Goal: Task Accomplishment & Management: Use online tool/utility

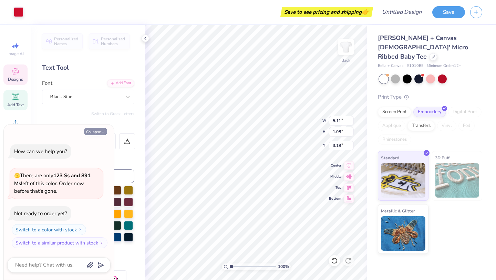
type textarea "x"
type input "3.00"
click at [146, 40] on icon at bounding box center [146, 38] width 6 height 6
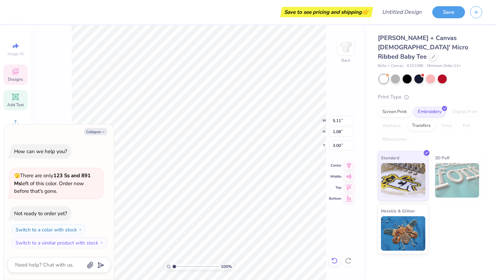
click at [333, 261] on icon at bounding box center [334, 260] width 7 height 7
click at [337, 261] on icon at bounding box center [334, 260] width 6 height 6
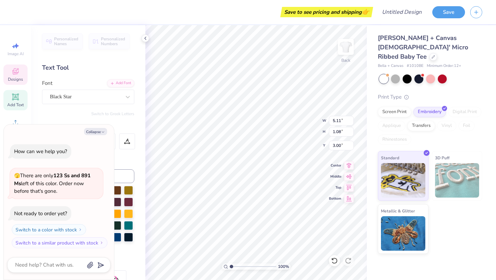
scroll to position [0, 0]
type textarea "x"
type textarea "sigm kappa"
type textarea "x"
type textarea "sig kappa"
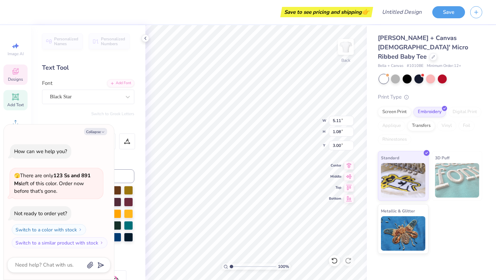
type textarea "x"
type textarea "si kappa"
type textarea "x"
type textarea "s kappa"
type textarea "x"
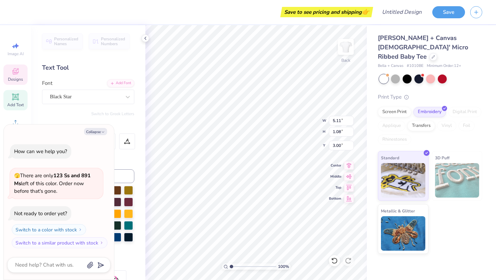
type textarea "kappa"
type textarea "x"
type textarea "K kappa"
type textarea "x"
type textarea "Ka kappa"
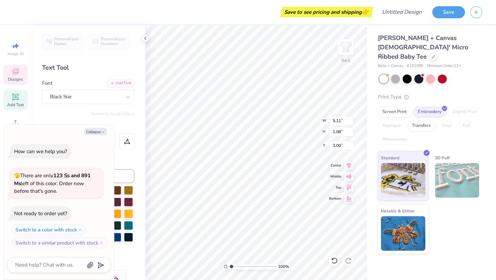
type textarea "x"
type textarea "Kap kappa"
type textarea "x"
type textarea "Kapp kappa"
type textarea "x"
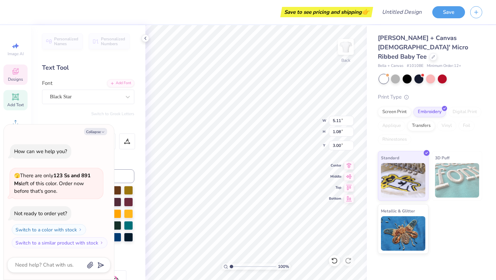
type textarea "Kappa kappa"
type textarea "x"
type textarea "Kappa kappa"
type textarea "x"
type textarea "Kappa T kappa"
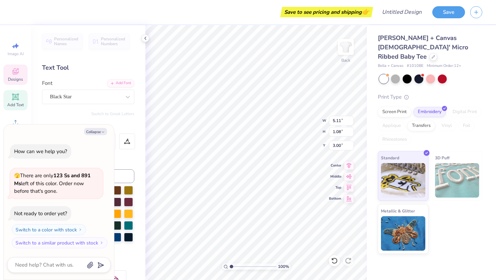
type textarea "x"
type textarea "Kappa Ta kappa"
type textarea "x"
type textarea "Kappa Tau kappa"
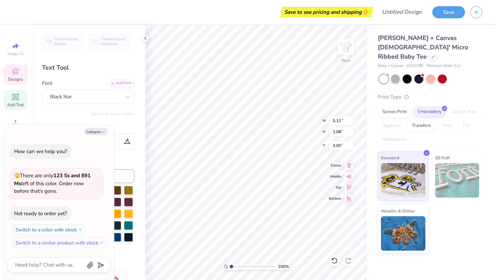
type textarea "x"
type textarea "Kappa Ta kappa"
type textarea "x"
type textarea "Kappa T kappa"
type textarea "x"
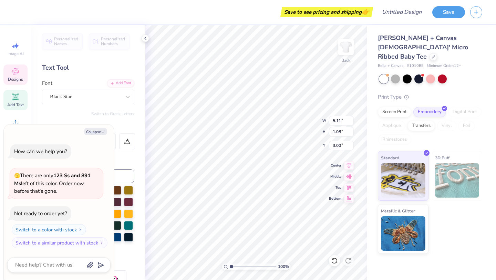
type textarea "Kappa kappa"
type textarea "x"
type textarea "Kappa kappa"
type textarea "x"
type textarea "Kapp kappa"
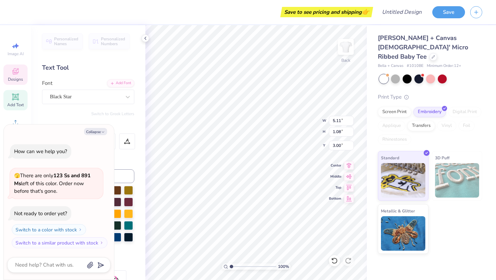
type textarea "x"
type textarea "Kap kappa"
type textarea "x"
type textarea "Ka kappa"
type textarea "x"
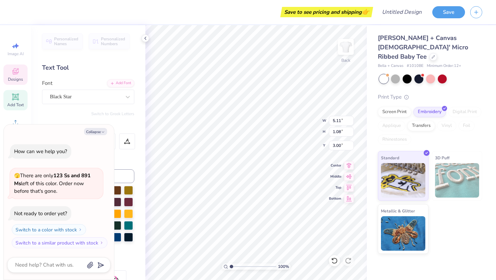
type textarea "K kappa"
type textarea "x"
type textarea "kappa"
type textarea "x"
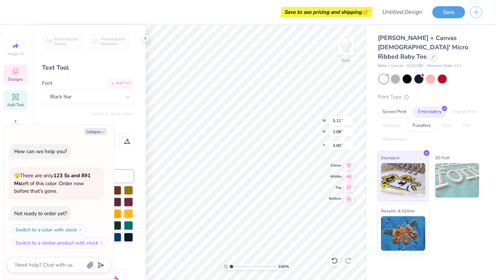
type textarea "k kappa"
type textarea "x"
type textarea "ka kappa"
type textarea "x"
type textarea "kap kappa"
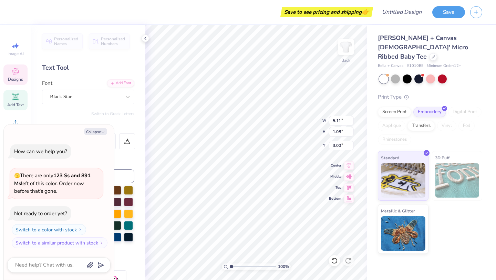
type textarea "x"
type textarea "kapp kappa"
type textarea "x"
type textarea "kappa kappa"
type textarea "x"
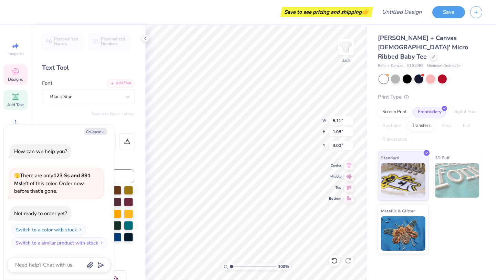
type textarea "kappa kappa"
type textarea "x"
type textarea "kappa t kappa"
type textarea "x"
type textarea "kappa ta kappa"
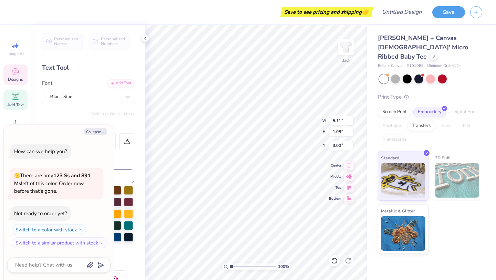
type textarea "x"
type textarea "kappa tau kappa"
type textarea "x"
type input "2.79"
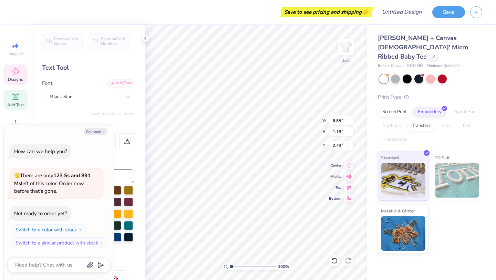
type textarea "x"
type textarea "kappa tau"
type textarea "x"
type input "3.38"
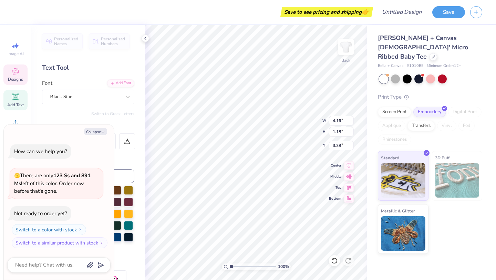
type textarea "x"
type input "3.57"
click at [333, 262] on icon at bounding box center [334, 260] width 7 height 7
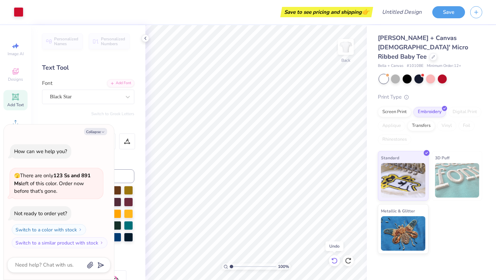
click at [333, 262] on icon at bounding box center [334, 260] width 7 height 7
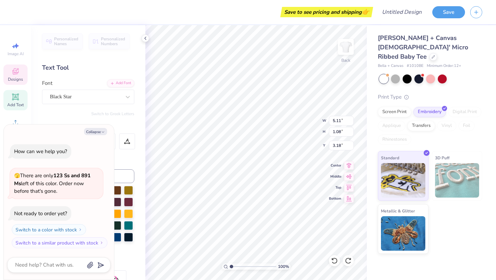
type textarea "x"
type textarea "sigma"
type textarea "x"
type textarea "sigma"
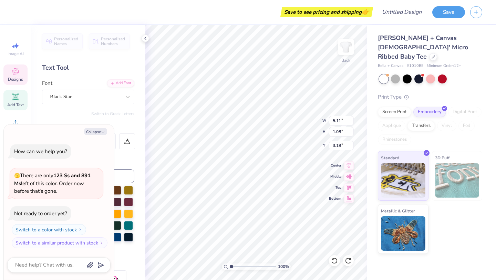
scroll to position [0, 0]
type textarea "x"
type textarea "sigm"
type textarea "x"
type textarea "sig"
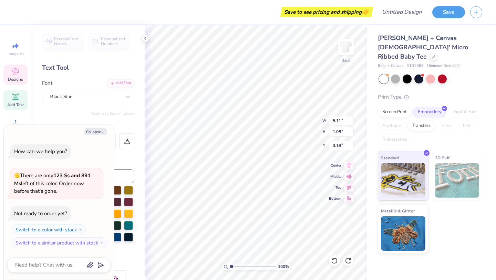
type textarea "x"
type textarea "si"
type textarea "x"
type textarea "s"
type textarea "x"
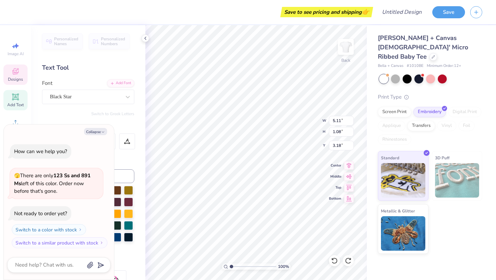
type textarea "x"
type textarea "k"
type textarea "x"
type textarea "ka"
type textarea "x"
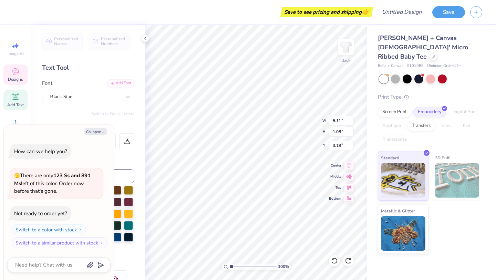
type textarea "kap"
type textarea "x"
type textarea "kapp"
type textarea "x"
type textarea "kappa"
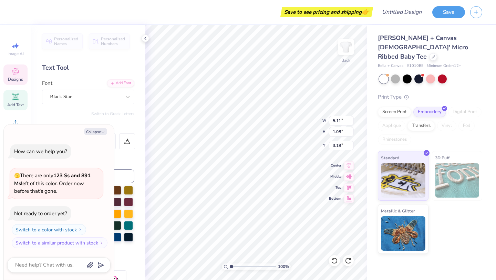
type textarea "x"
type textarea "kappa"
type textarea "x"
type textarea "kappa t"
type textarea "x"
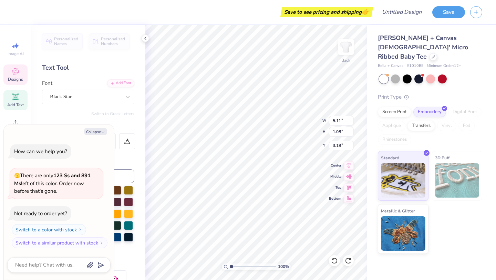
type textarea "kappa ta"
type textarea "x"
type textarea "kappa tau"
click at [334, 259] on icon at bounding box center [334, 260] width 7 height 7
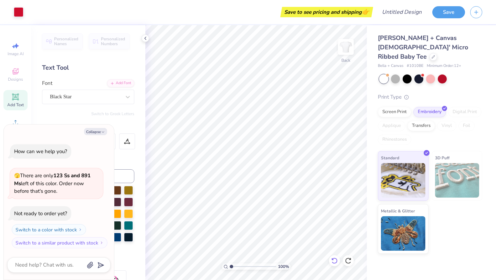
click at [334, 259] on icon at bounding box center [334, 260] width 7 height 7
type textarea "x"
type textarea "sigm kappa"
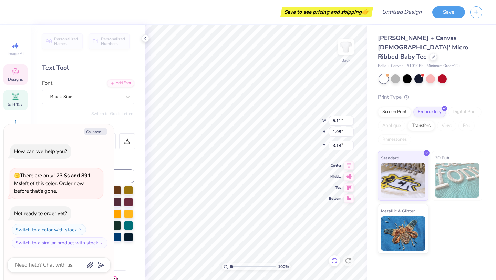
type textarea "x"
type textarea "sig kappa"
type textarea "x"
type textarea "si kappa"
type textarea "x"
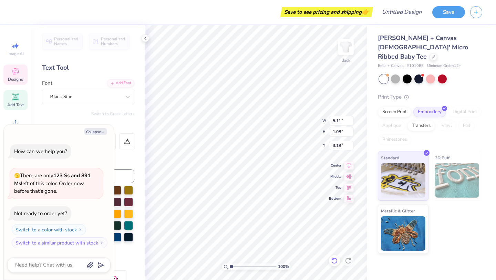
type textarea "s kappa"
type textarea "x"
type textarea "kappa"
type textarea "x"
type textarea "kappa"
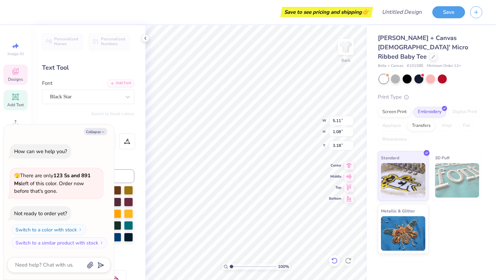
type textarea "x"
type textarea "kappa"
type textarea "x"
type textarea "kappa t"
type textarea "x"
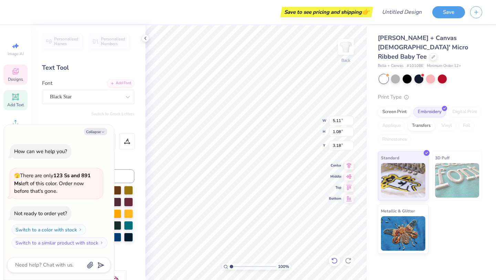
type textarea "kappa tau"
type textarea "x"
type input "3.38"
click at [15, 10] on div at bounding box center [19, 12] width 10 height 10
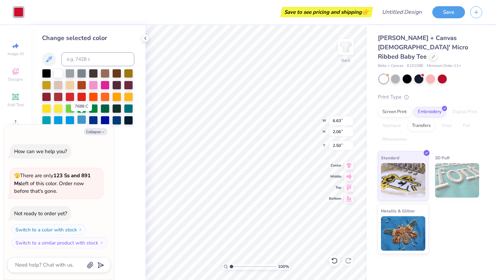
click at [81, 118] on div at bounding box center [81, 119] width 9 height 9
click at [70, 119] on div at bounding box center [69, 119] width 9 height 9
click at [71, 95] on div at bounding box center [69, 96] width 9 height 9
click at [44, 94] on div at bounding box center [46, 96] width 9 height 9
click at [83, 98] on div at bounding box center [81, 96] width 9 height 9
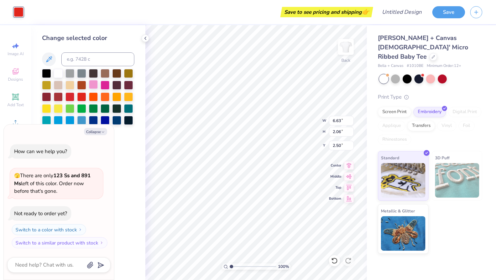
click at [94, 84] on div at bounding box center [93, 84] width 9 height 9
click at [104, 85] on div at bounding box center [105, 84] width 9 height 9
click at [80, 96] on div at bounding box center [81, 96] width 9 height 9
click at [69, 96] on div at bounding box center [69, 96] width 9 height 9
click at [82, 96] on div at bounding box center [81, 96] width 9 height 9
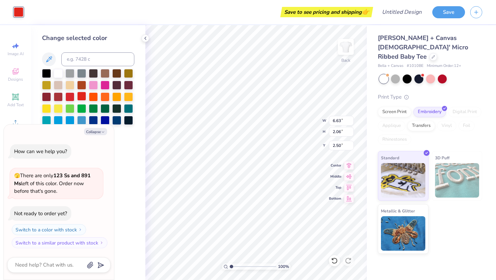
click at [83, 96] on div at bounding box center [81, 96] width 9 height 9
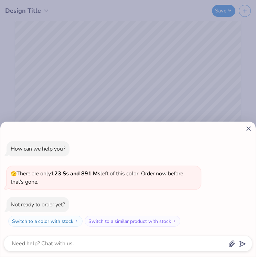
click at [250, 129] on icon at bounding box center [248, 128] width 7 height 7
type textarea "x"
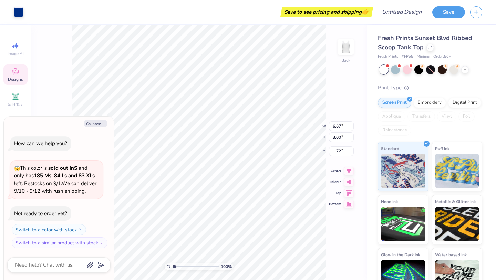
type textarea "x"
type input "1.73"
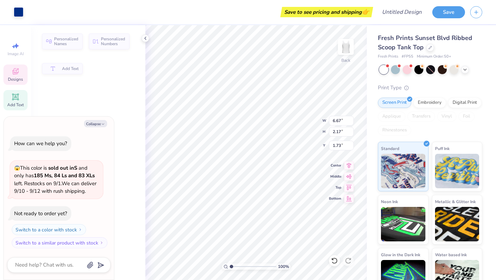
type textarea "x"
type input "2.17"
type input "2.45"
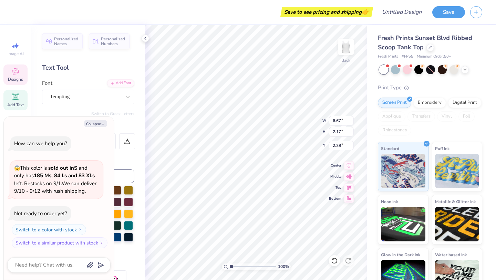
type textarea "x"
type textarea "Sig Del"
type textarea "x"
type textarea "Sig D"
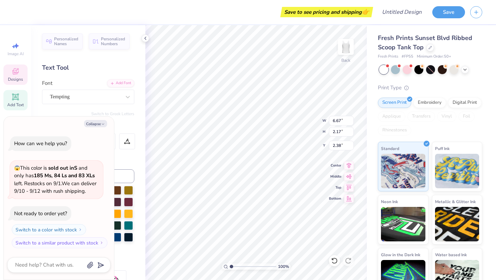
type textarea "x"
type textarea "Sig"
type textarea "x"
type textarea "Sig"
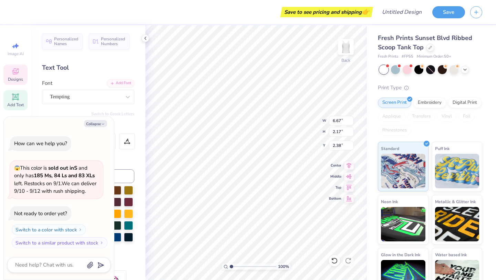
type textarea "x"
type textarea "Si"
type textarea "x"
type textarea "S"
type textarea "x"
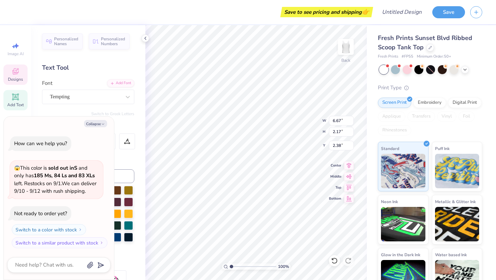
type textarea "x"
type textarea "K"
type textarea "x"
type textarea "Kap"
type textarea "x"
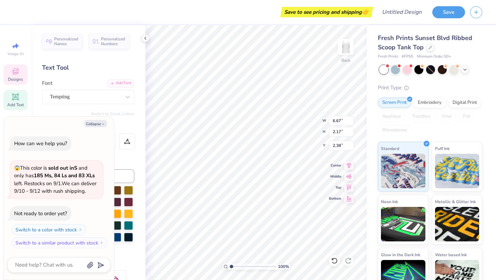
type textarea "Kapp"
type textarea "x"
type textarea "Kappa"
type textarea "x"
type textarea "Kappa"
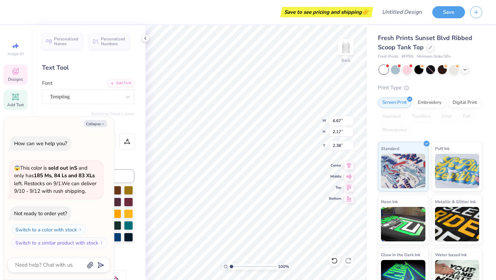
type textarea "x"
type textarea "Kappa T"
type textarea "x"
type textarea "Kappa Tau"
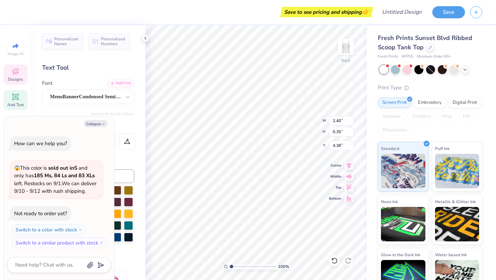
type textarea "x"
type textarea "E"
type textarea "x"
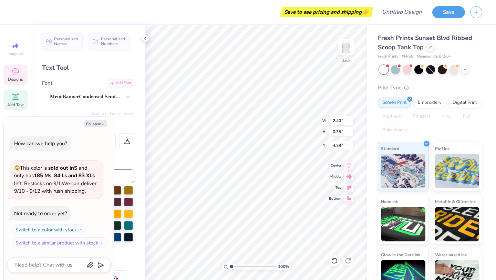
type textarea "ES"
type textarea "x"
type textarea "EST."
type textarea "x"
type textarea "EST."
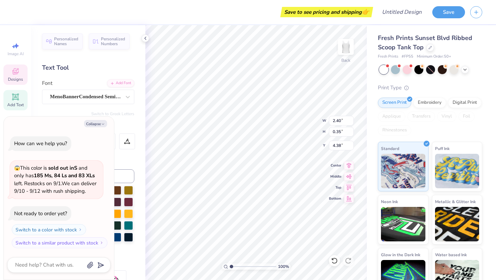
type textarea "x"
type textarea "EST. 2"
type textarea "x"
type textarea "EST. 20"
type textarea "x"
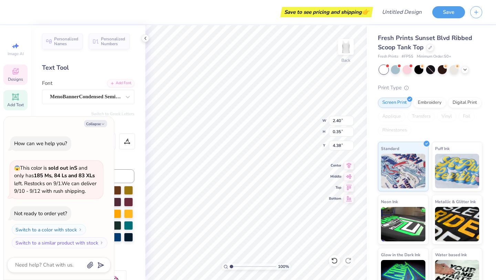
type textarea "EST. 200"
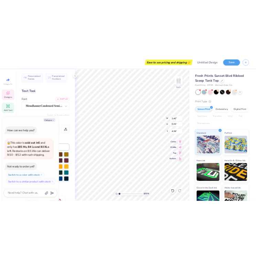
scroll to position [0, 1]
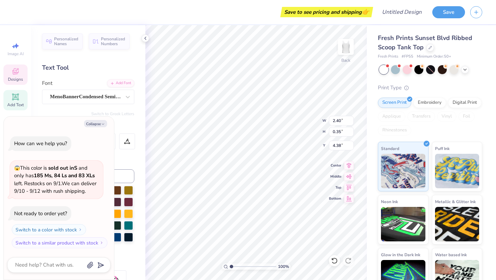
type textarea "x"
type textarea "EST. 2000"
click at [18, 14] on div at bounding box center [19, 12] width 10 height 10
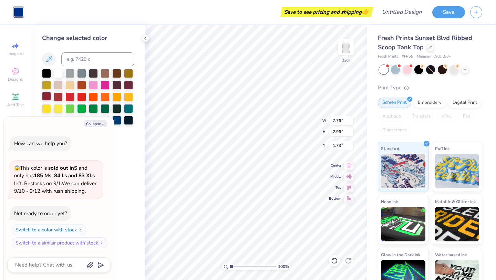
click at [46, 94] on div at bounding box center [46, 96] width 9 height 9
click at [56, 95] on div at bounding box center [58, 96] width 9 height 9
click at [72, 96] on div at bounding box center [69, 96] width 9 height 9
click at [83, 96] on div at bounding box center [81, 96] width 9 height 9
click at [118, 117] on div at bounding box center [116, 119] width 9 height 9
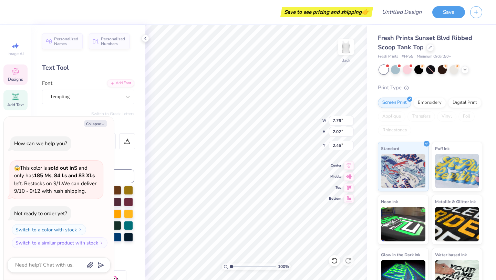
type textarea "x"
type input "2.54"
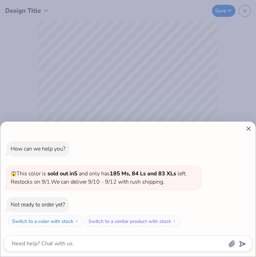
click at [249, 128] on line at bounding box center [249, 129] width 4 height 4
type textarea "x"
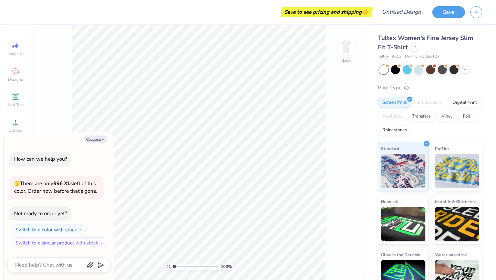
type textarea "x"
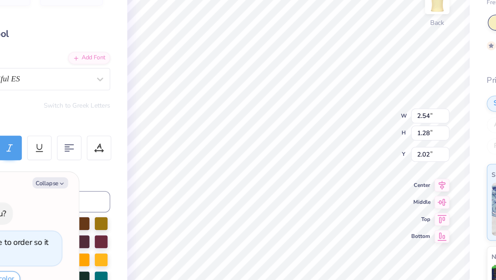
type textarea "x"
type textarea "t"
type textarea "x"
type textarea "tA"
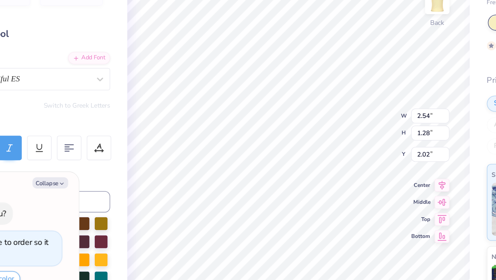
type textarea "x"
type textarea "t"
type textarea "x"
type textarea "Ta"
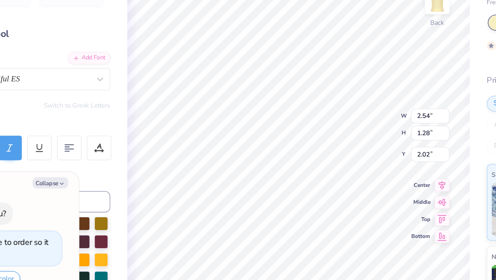
type textarea "x"
type textarea "Tau"
type textarea "x"
type input "2.20"
type textarea "x"
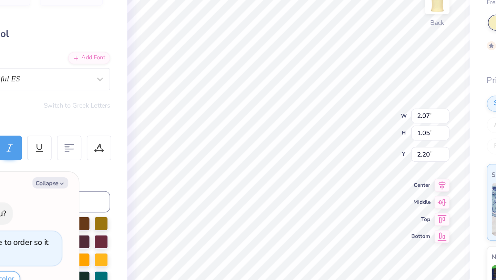
type input "2.02"
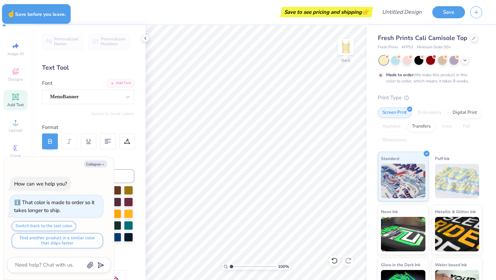
type textarea "x"
